Goal: Browse casually: Explore the website without a specific task or goal

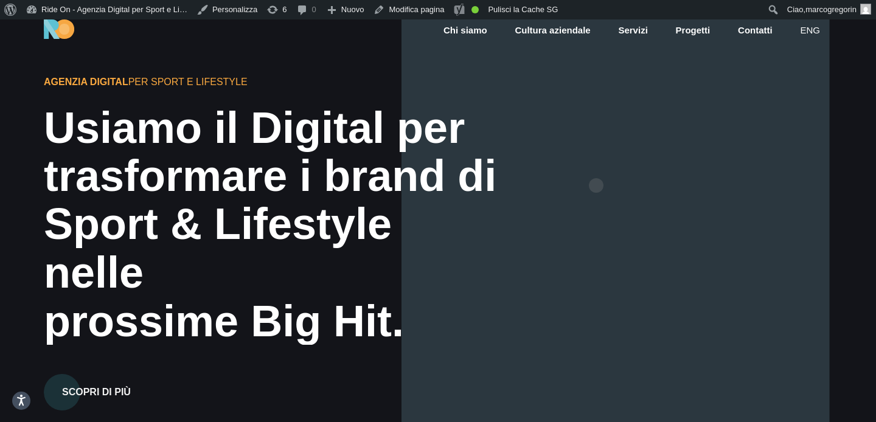
click at [598, 166] on div at bounding box center [617, 230] width 431 height 422
click at [598, 201] on div at bounding box center [617, 230] width 431 height 422
click at [600, 181] on div at bounding box center [617, 230] width 431 height 422
click at [600, 198] on div at bounding box center [617, 230] width 431 height 422
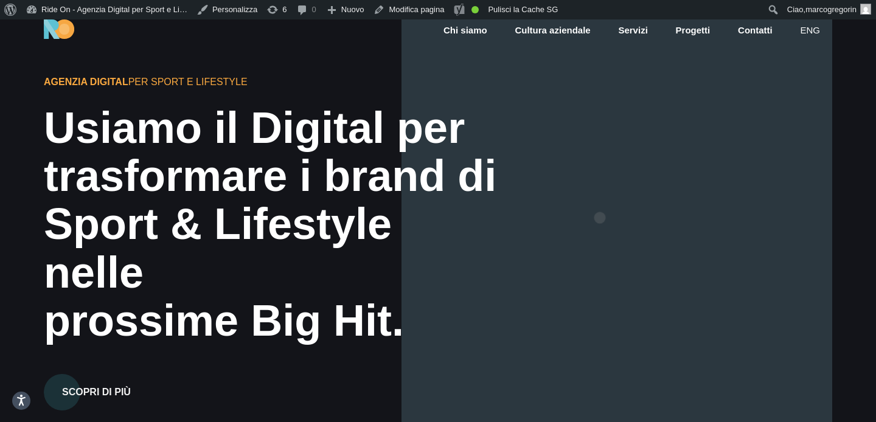
click at [600, 198] on div at bounding box center [617, 230] width 431 height 422
click at [596, 218] on div at bounding box center [617, 230] width 431 height 422
click at [596, 229] on div at bounding box center [617, 230] width 431 height 422
click at [601, 232] on div at bounding box center [617, 230] width 431 height 422
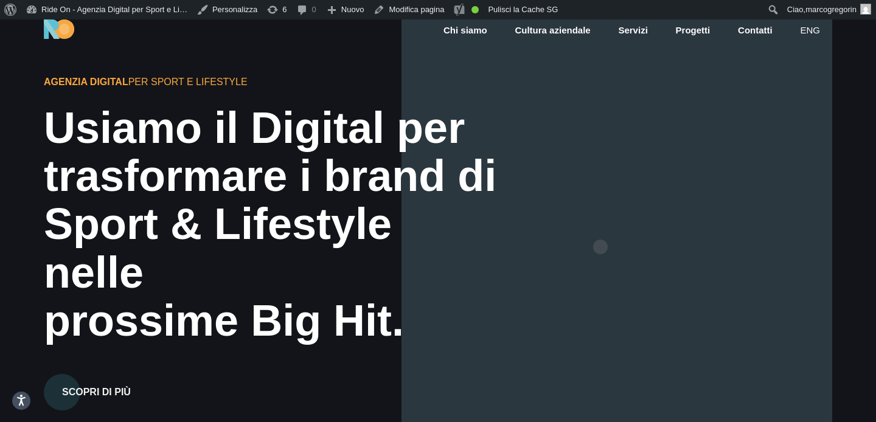
click at [601, 228] on div at bounding box center [617, 230] width 431 height 422
click at [601, 265] on div at bounding box center [617, 230] width 431 height 422
click at [601, 250] on div at bounding box center [617, 230] width 431 height 422
click at [601, 240] on div at bounding box center [617, 230] width 431 height 422
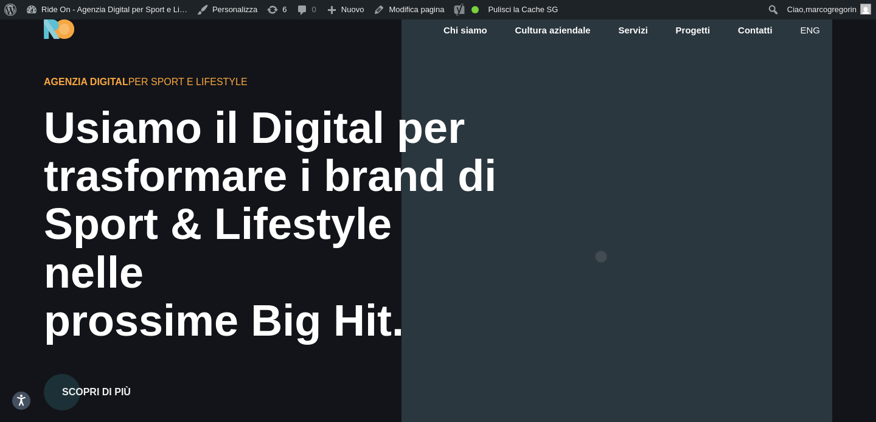
click at [601, 237] on div at bounding box center [617, 230] width 431 height 422
click at [606, 217] on div at bounding box center [617, 230] width 431 height 422
click at [612, 204] on div at bounding box center [617, 230] width 431 height 422
click at [707, 124] on div at bounding box center [617, 230] width 431 height 422
click at [662, 176] on div at bounding box center [617, 230] width 431 height 422
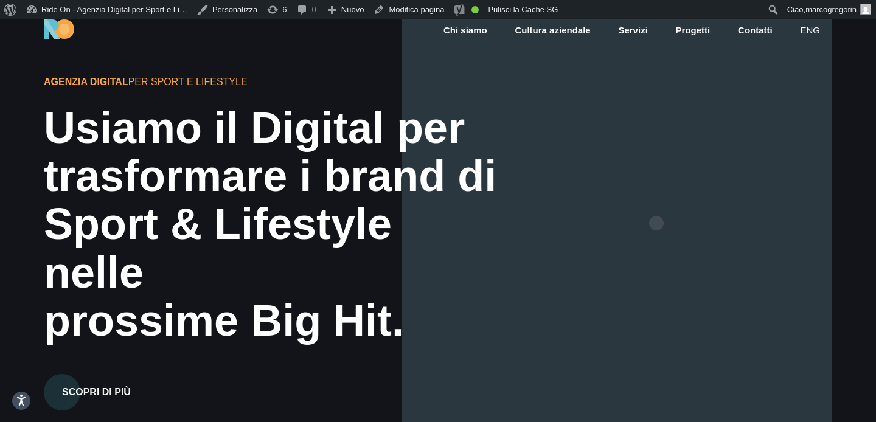
click at [657, 204] on div at bounding box center [617, 230] width 431 height 422
click at [652, 231] on div at bounding box center [617, 230] width 431 height 422
